Goal: Transaction & Acquisition: Purchase product/service

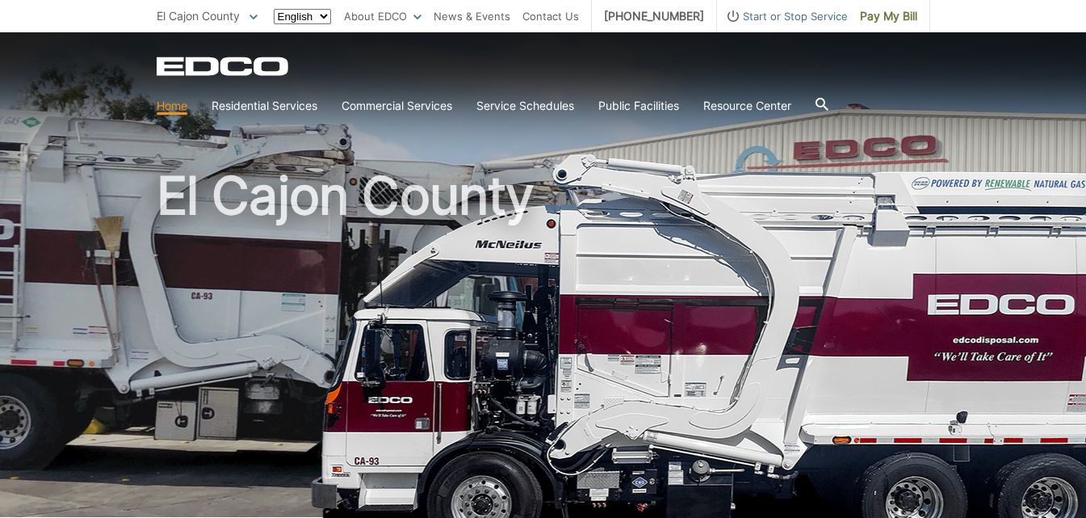
click at [883, 20] on span "Pay My Bill" at bounding box center [888, 16] width 57 height 18
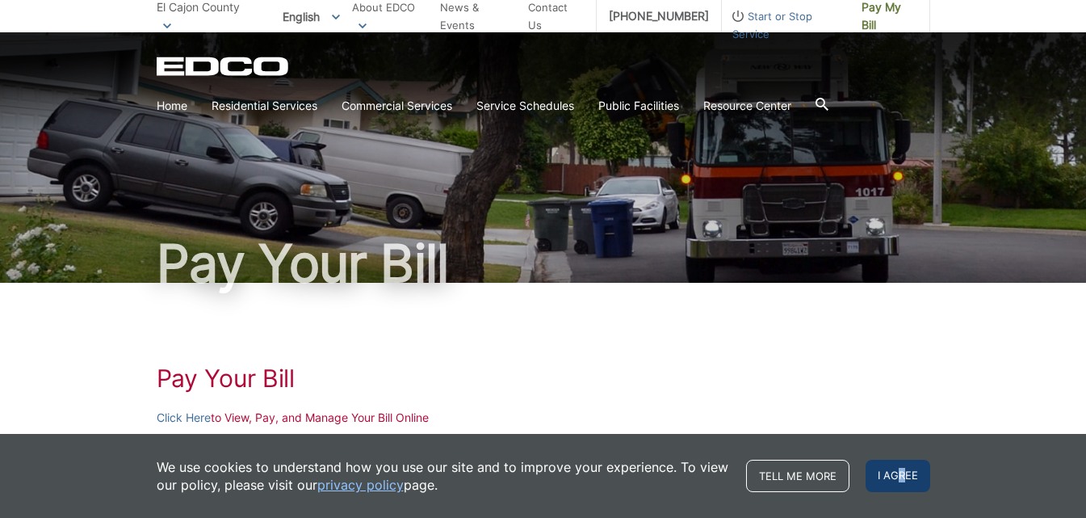
click at [902, 484] on span "I agree" at bounding box center [898, 476] width 65 height 32
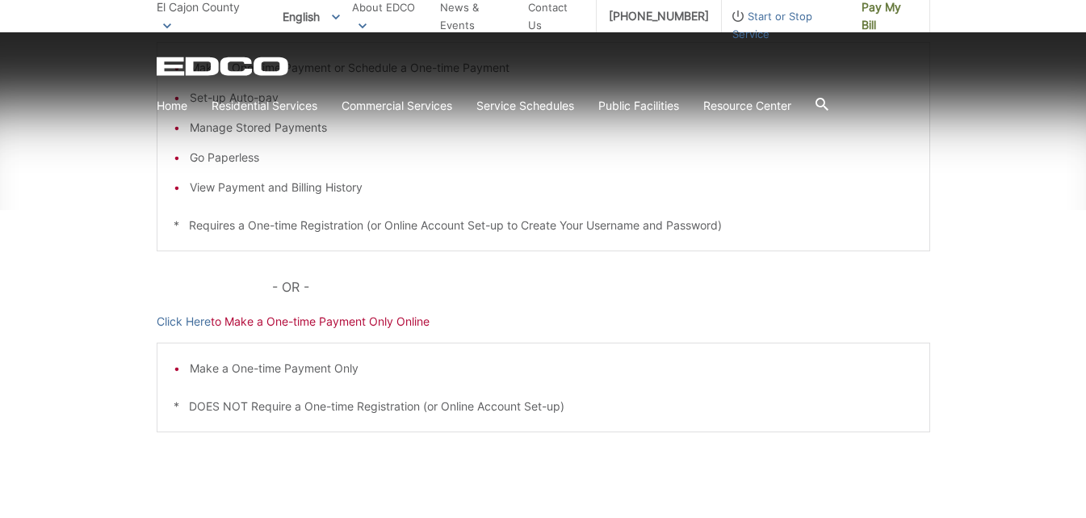
scroll to position [404, 0]
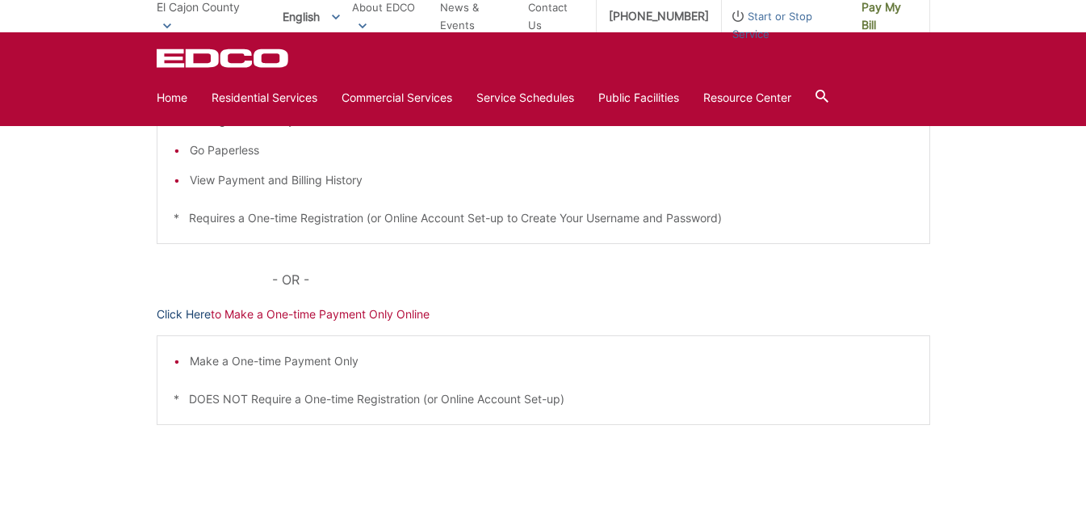
click at [194, 310] on link "Click Here" at bounding box center [184, 314] width 54 height 18
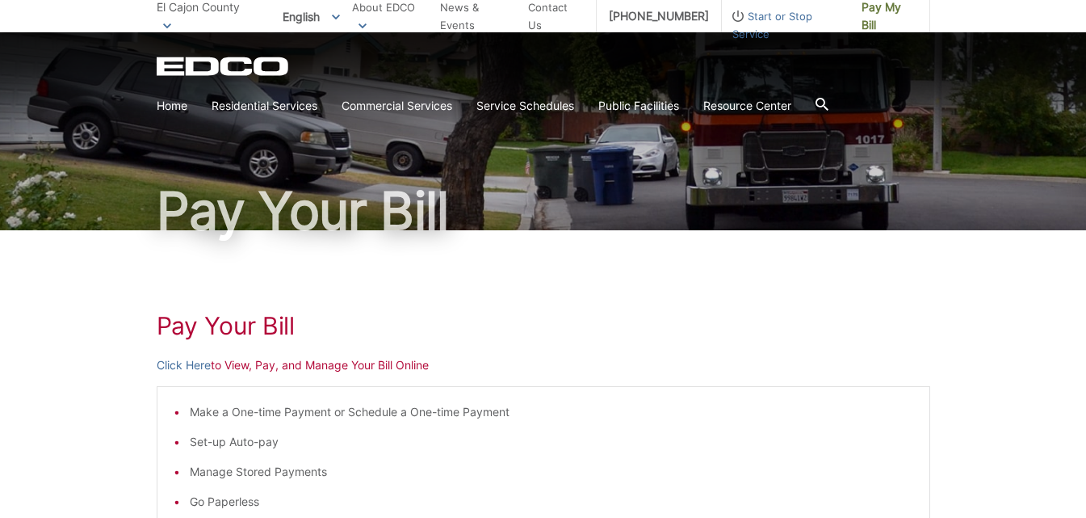
scroll to position [81, 0]
